Goal: Information Seeking & Learning: Learn about a topic

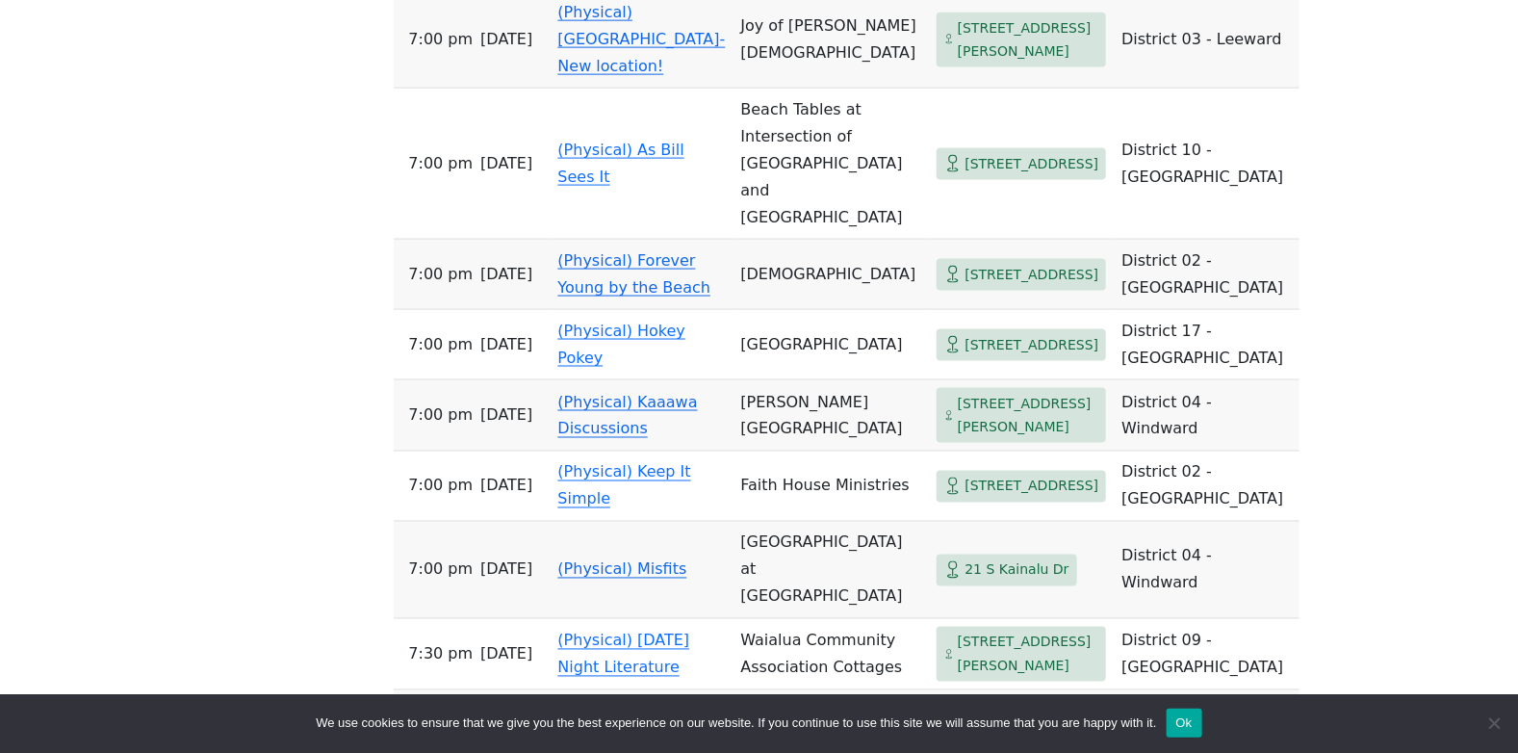
scroll to position [4145, 0]
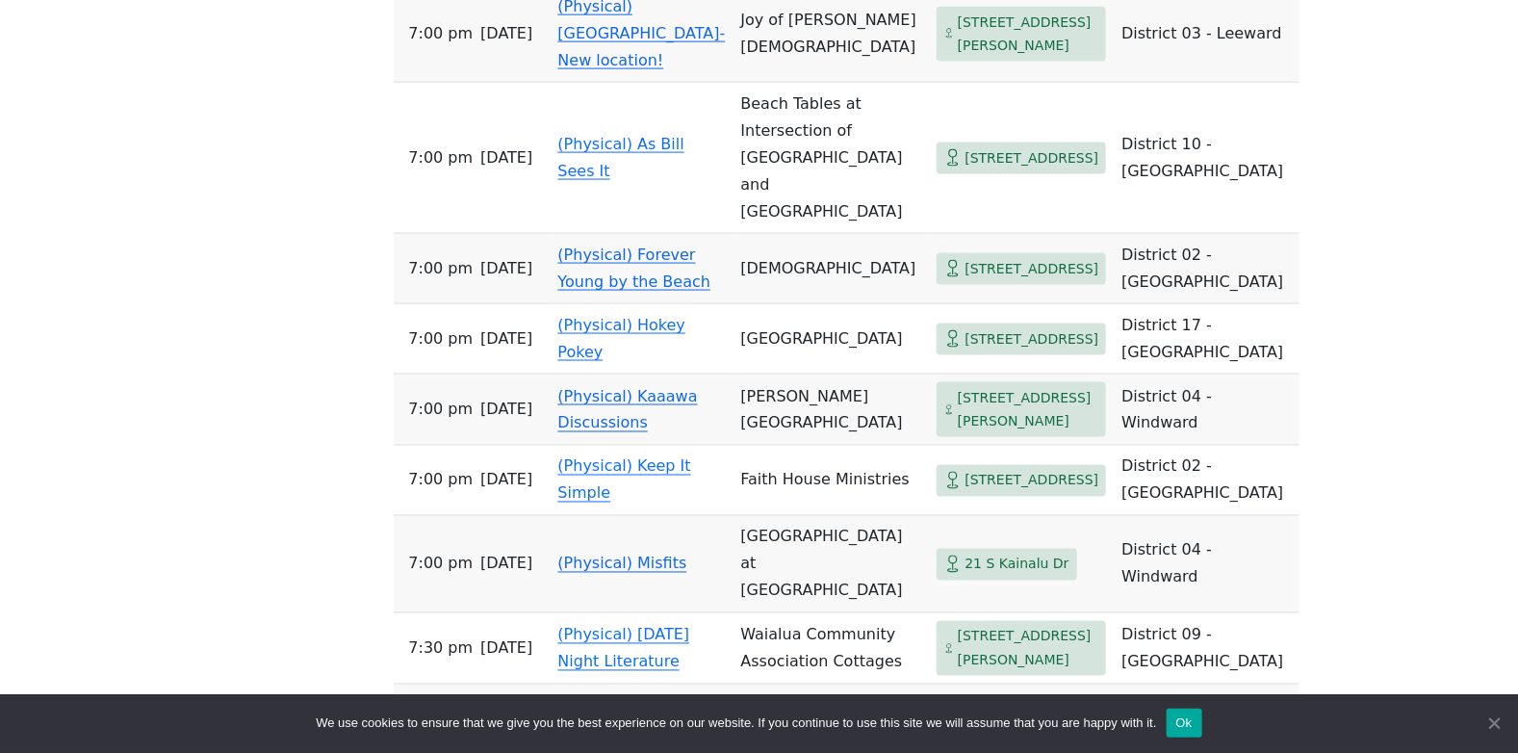
click at [1498, 722] on span "Cookie Notice" at bounding box center [1493, 722] width 19 height 19
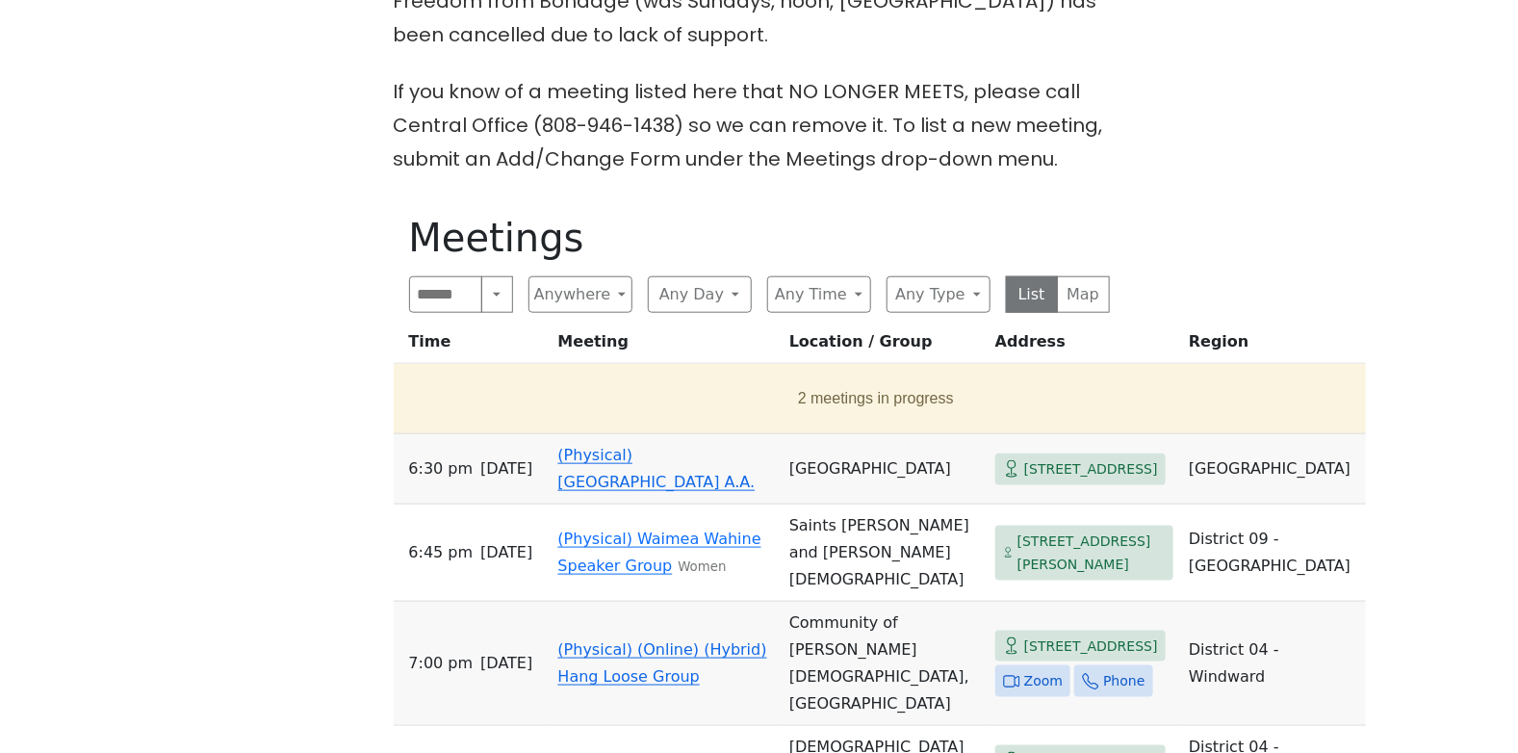
scroll to position [680, 0]
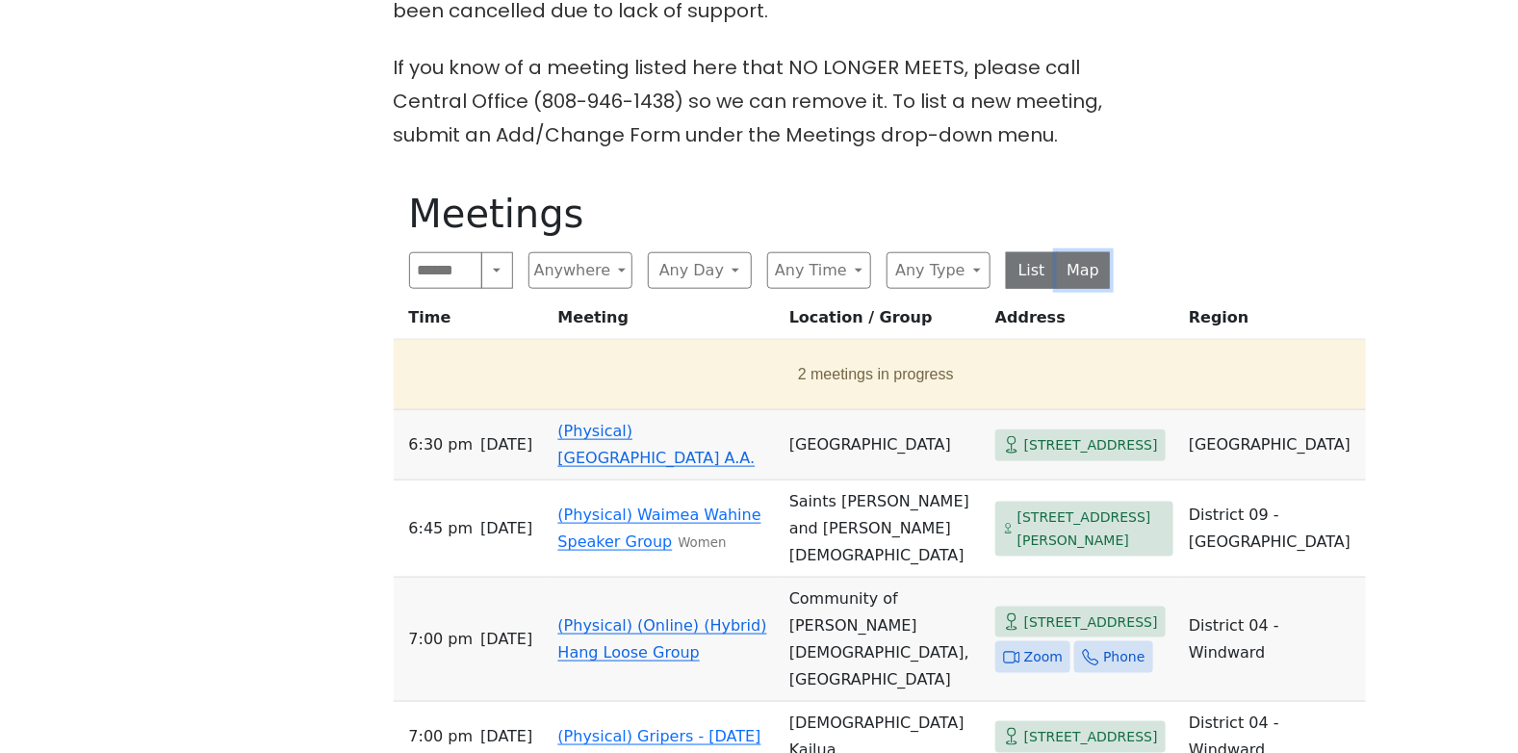
click at [1079, 266] on button "Map" at bounding box center [1083, 270] width 53 height 37
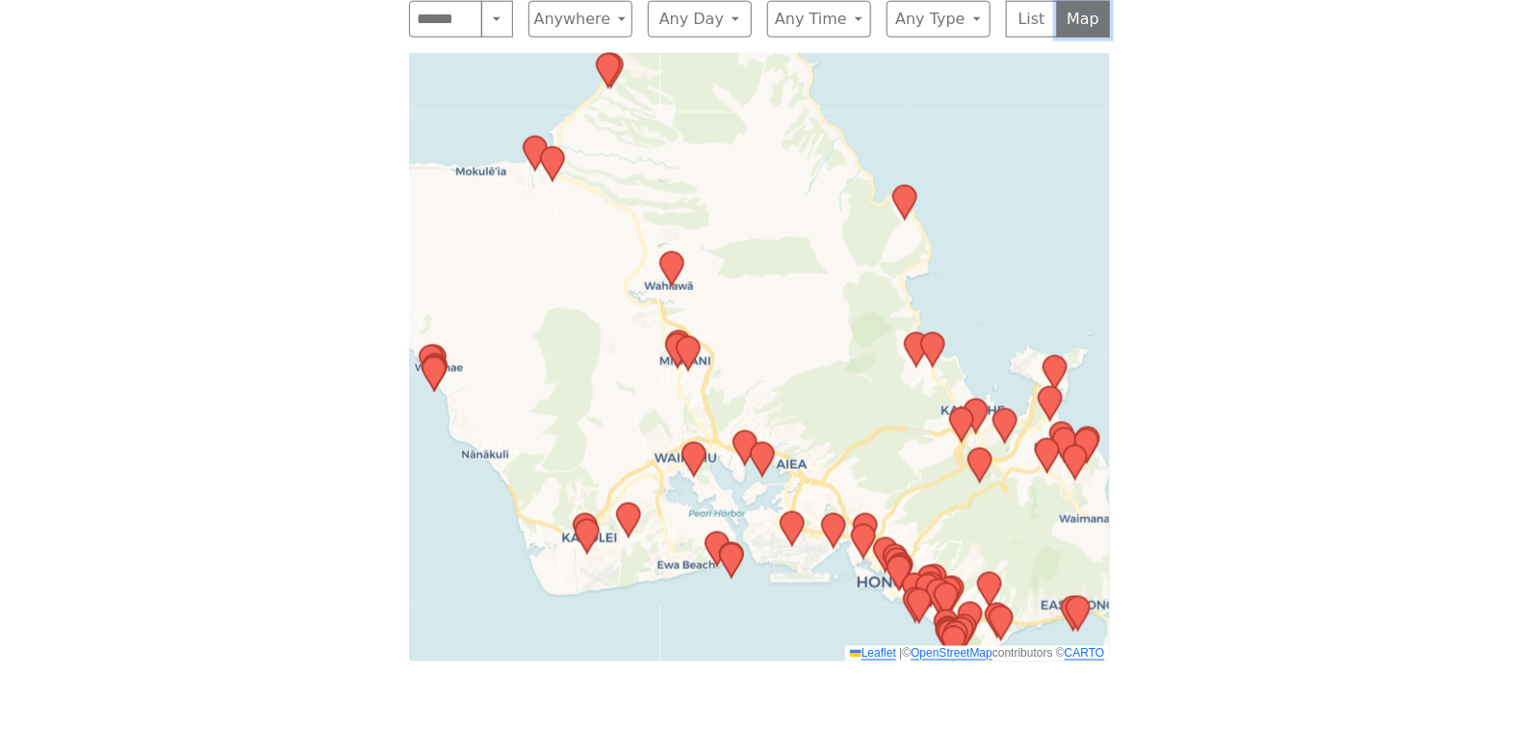
scroll to position [927, 0]
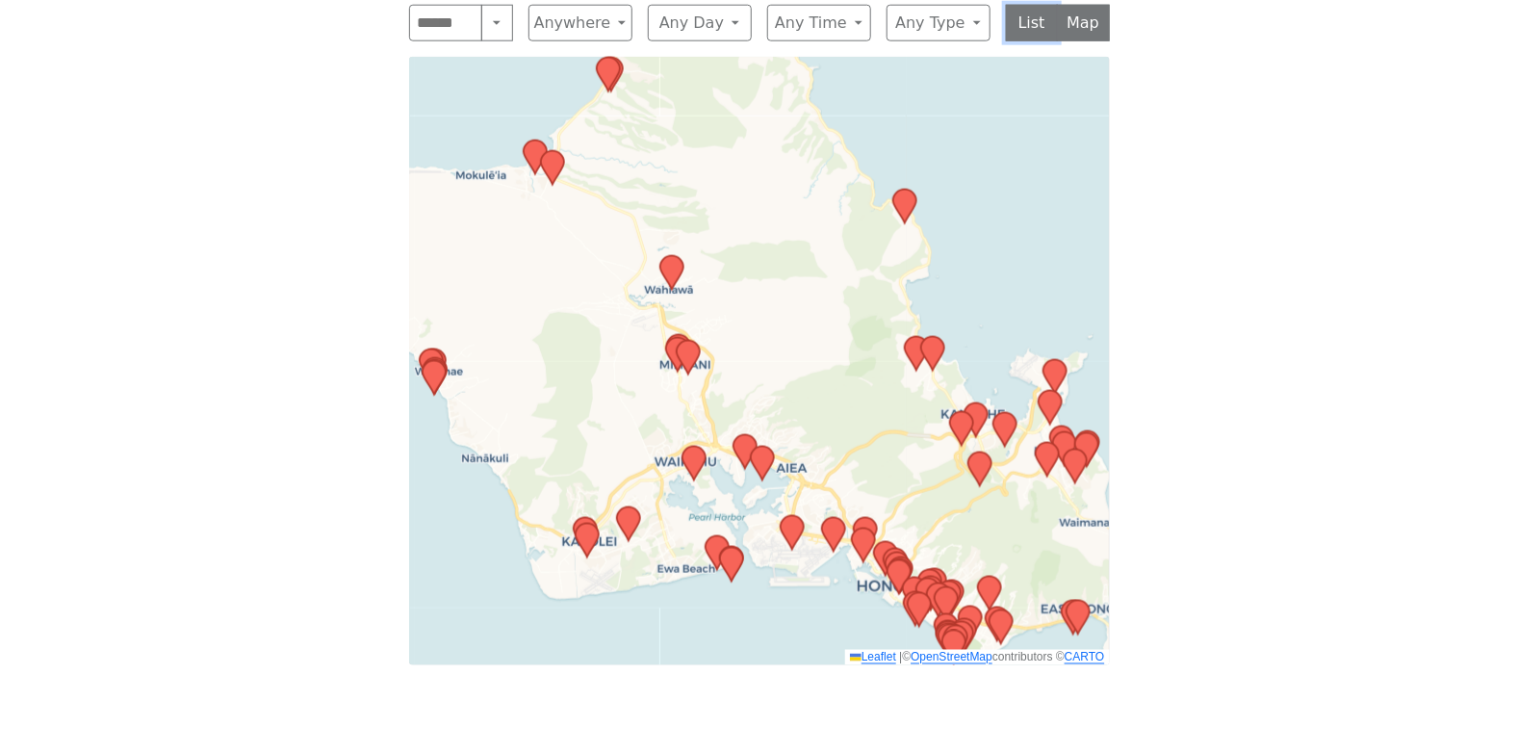
click at [1036, 29] on button "List" at bounding box center [1032, 23] width 53 height 37
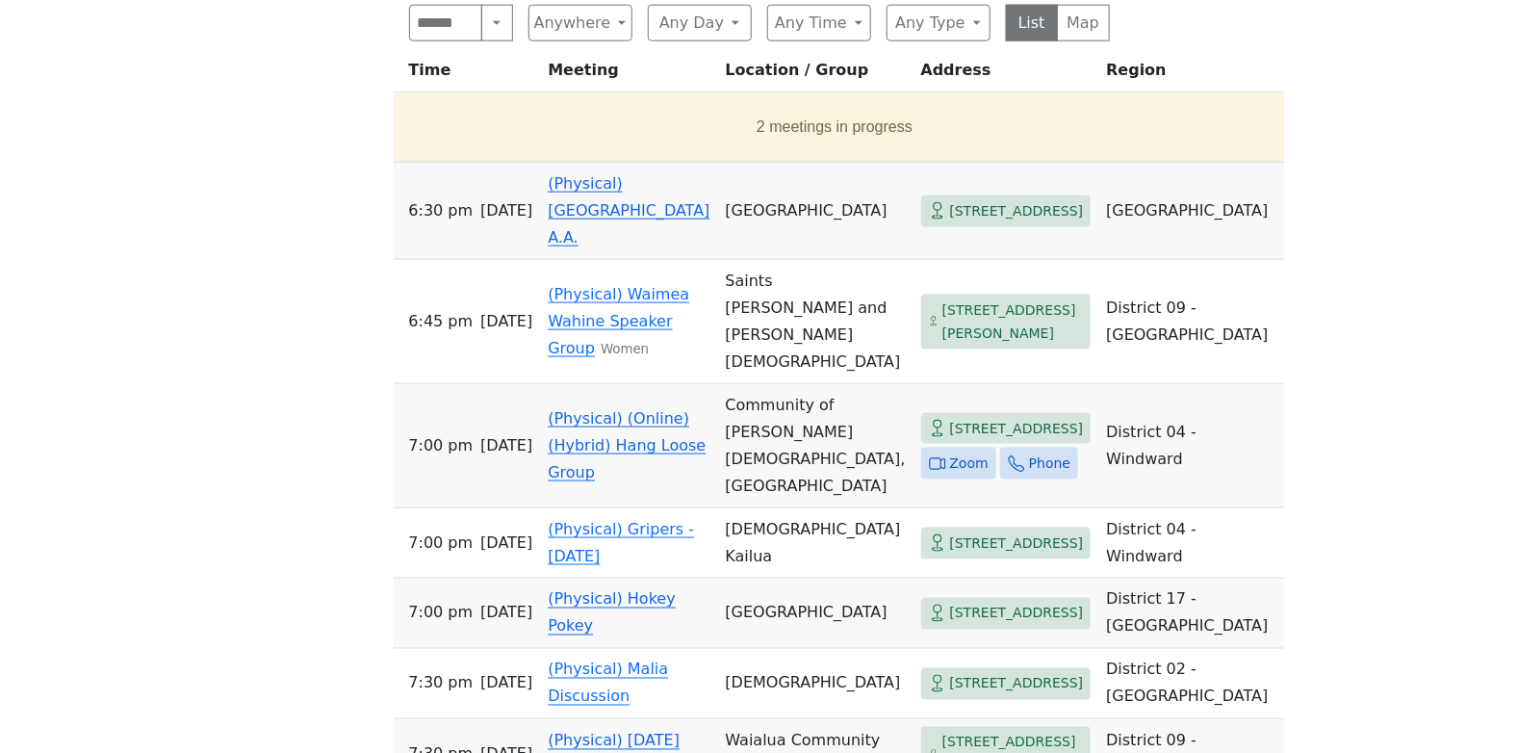
click at [1225, 125] on div "On Sept 11 (only), the Serenity Group will meet at St. Peter’s Episcopal Church…" at bounding box center [759, 324] width 1366 height 1403
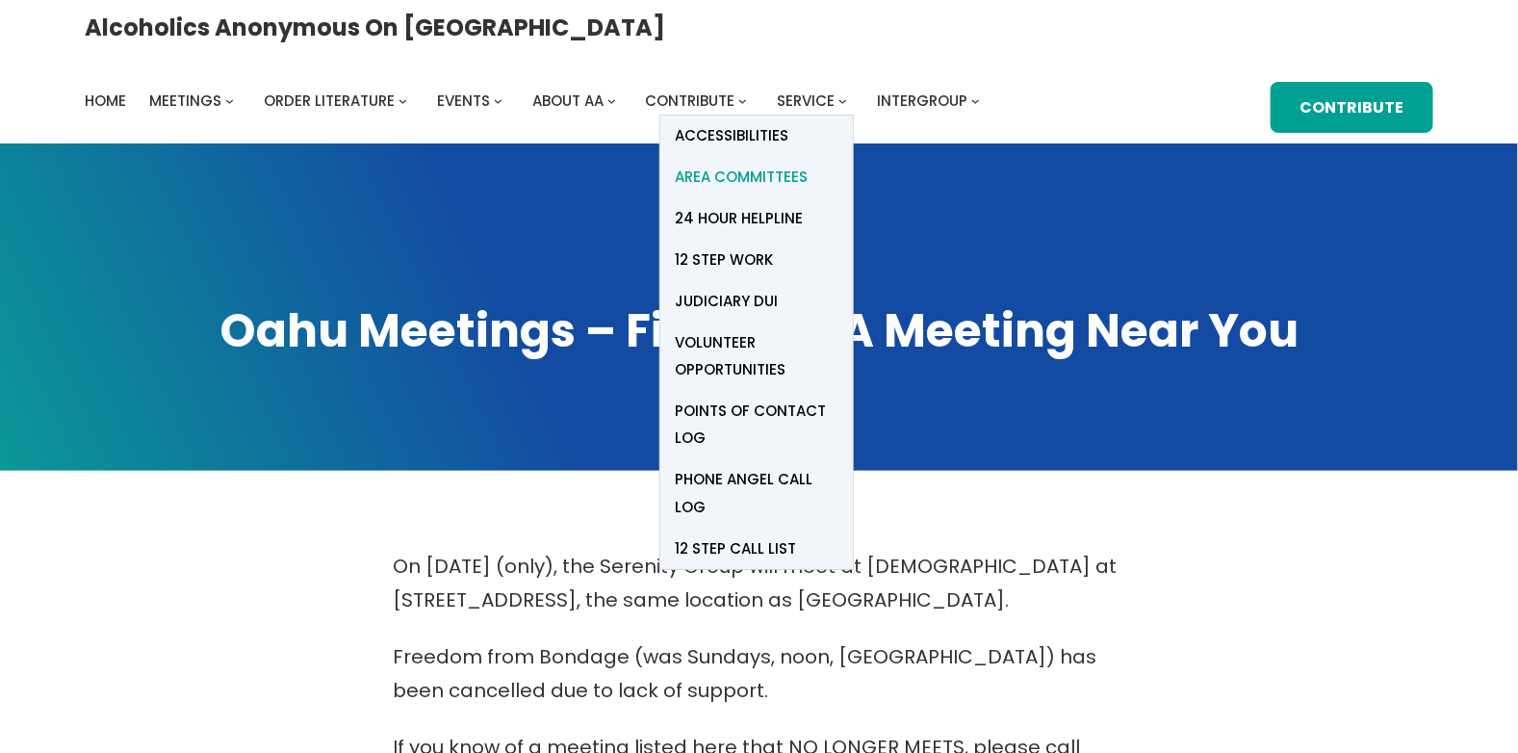
click at [808, 164] on span "Area Committees" at bounding box center [741, 177] width 133 height 27
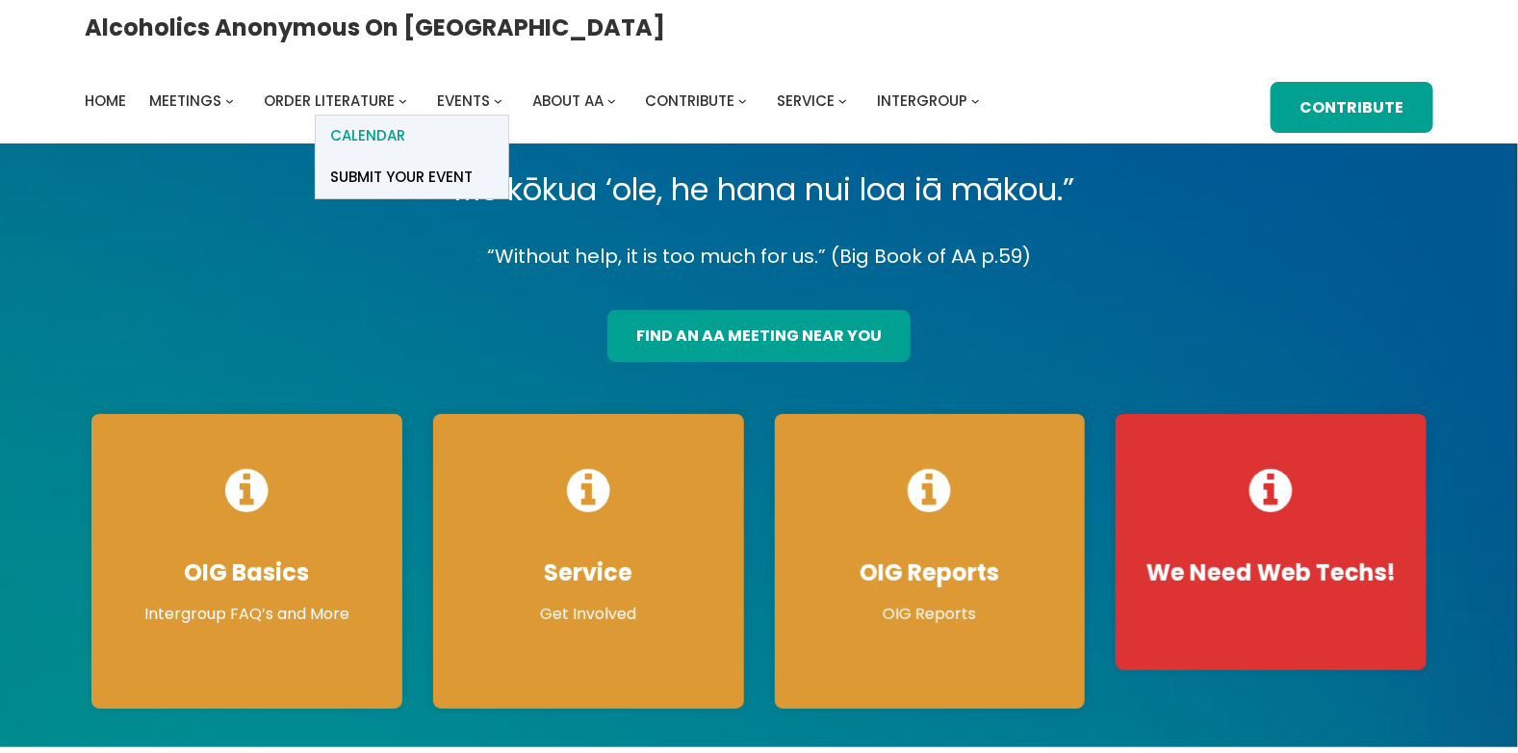
click at [405, 122] on span "Calendar" at bounding box center [367, 135] width 75 height 27
click at [473, 164] on span "Submit Your Event" at bounding box center [401, 177] width 142 height 27
